Goal: Check status

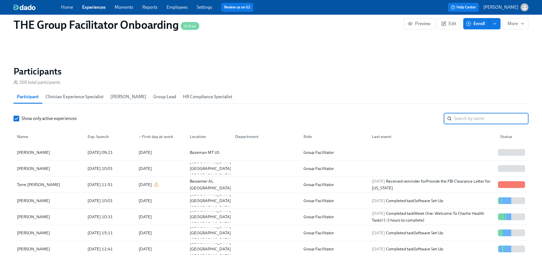
click at [467, 115] on input "search" at bounding box center [491, 118] width 75 height 11
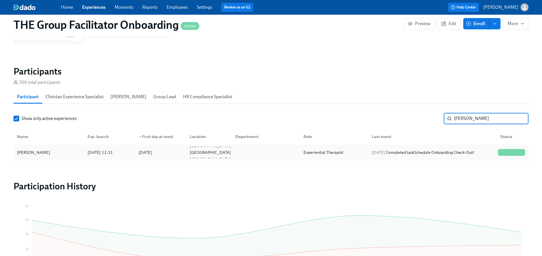
type input "[PERSON_NAME]"
click at [452, 147] on div "[DATE] Completed task Schedule Onboarding Check-Out!" at bounding box center [431, 152] width 128 height 11
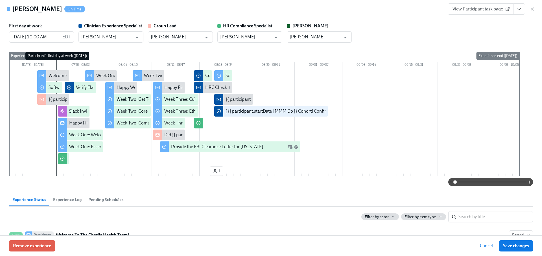
click at [520, 10] on icon "View task page" at bounding box center [519, 9] width 6 height 6
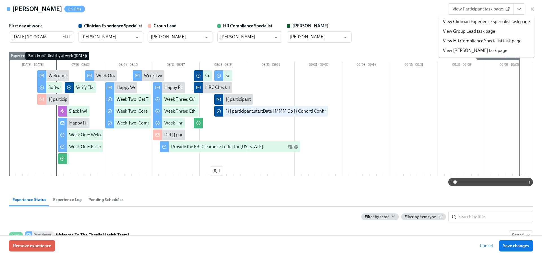
click at [506, 22] on link "View Clinician Experience Specialist task page" at bounding box center [486, 22] width 87 height 6
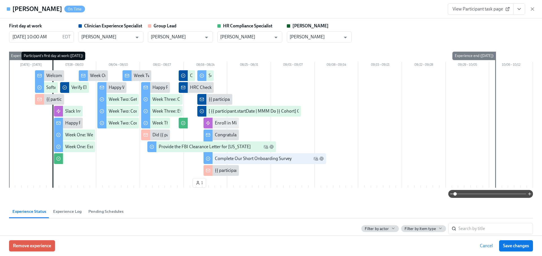
drag, startPoint x: 533, startPoint y: 10, endPoint x: 497, endPoint y: 31, distance: 42.4
click at [533, 10] on icon "button" at bounding box center [532, 9] width 3 height 3
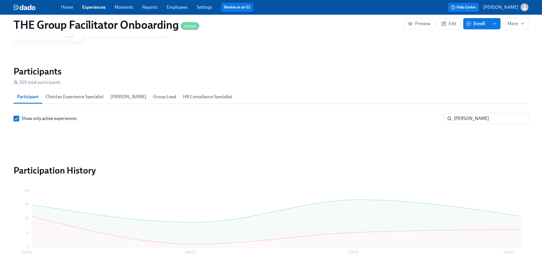
scroll to position [102, 0]
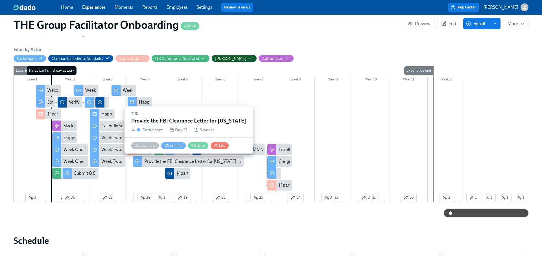
click at [200, 160] on div "Provide the FBI Clearance Letter for [US_STATE]" at bounding box center [190, 161] width 92 height 6
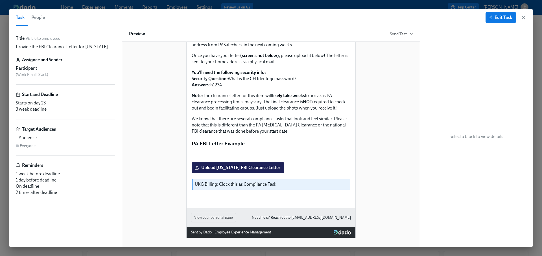
scroll to position [127, 0]
click at [524, 18] on icon "button" at bounding box center [523, 17] width 3 height 3
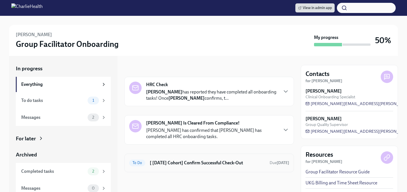
click at [158, 161] on h6 "[ [DATE] Cohort] Confirm Successful Check-Out" at bounding box center [207, 163] width 115 height 6
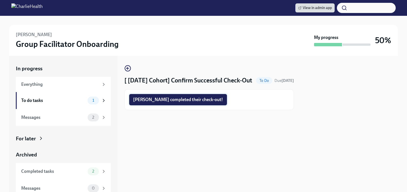
click at [168, 103] on span "[PERSON_NAME] completed their check-out!" at bounding box center [178, 100] width 90 height 6
